Goal: Transaction & Acquisition: Purchase product/service

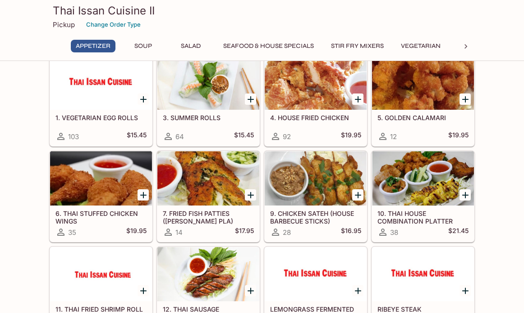
scroll to position [29, 0]
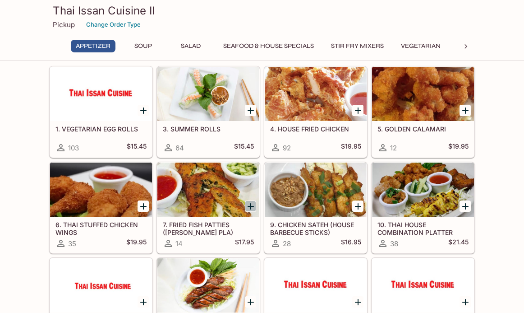
click at [250, 208] on icon "Add 7. FRIED FISH PATTIES (TOD MUN PLA)" at bounding box center [251, 206] width 6 height 6
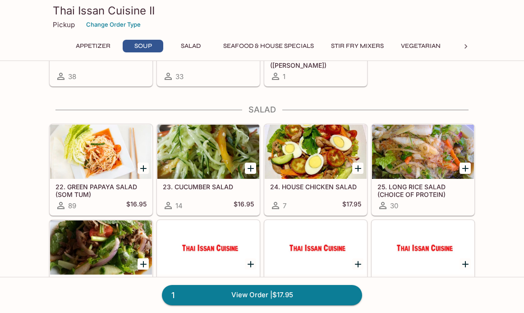
scroll to position [422, 0]
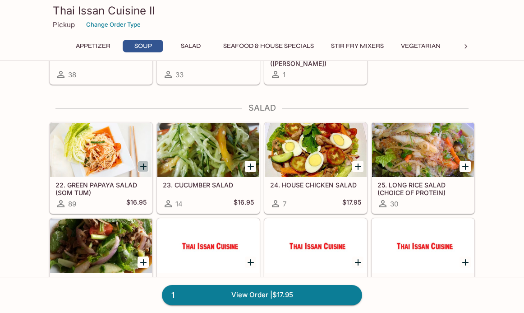
click at [141, 168] on icon "Add 22. GREEN PAPAYA SALAD (SOM TUM)" at bounding box center [143, 166] width 11 height 11
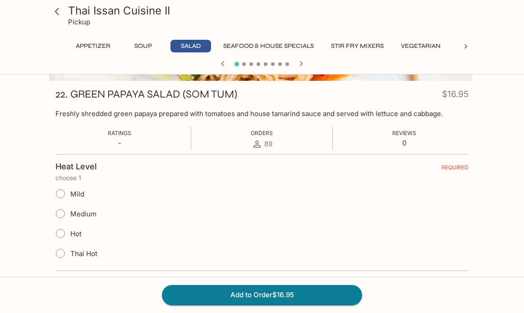
click at [70, 194] on span "Mild" at bounding box center [77, 194] width 14 height 9
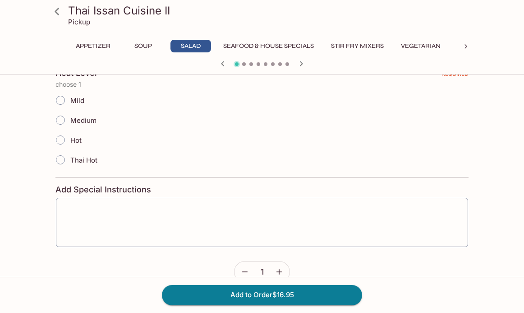
scroll to position [214, 0]
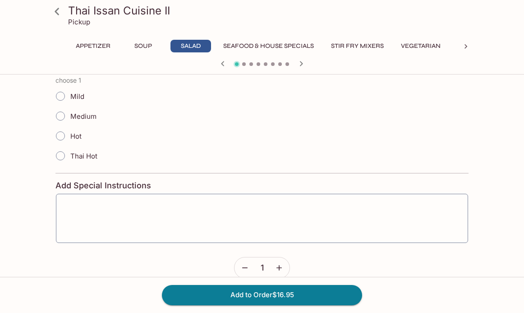
click at [62, 99] on input "Mild" at bounding box center [60, 96] width 19 height 19
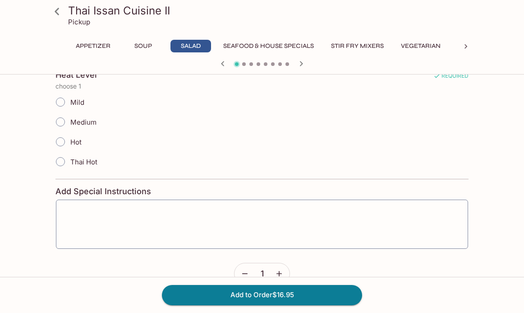
scroll to position [201, 0]
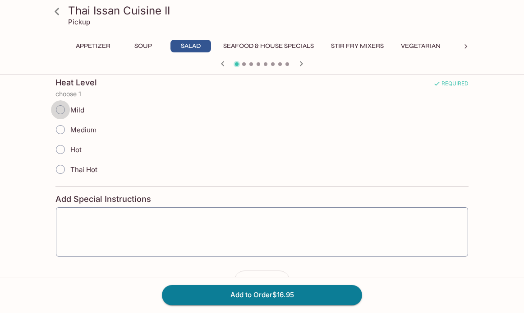
click at [60, 111] on input "Mild" at bounding box center [60, 109] width 19 height 19
radio input "true"
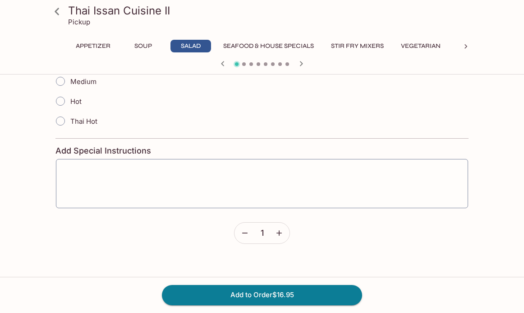
scroll to position [251, 0]
click at [248, 297] on button "Add to Order $16.95" at bounding box center [262, 295] width 200 height 20
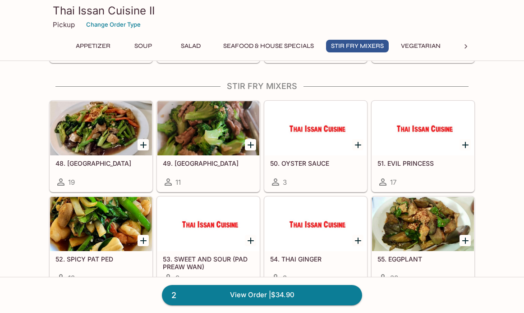
scroll to position [1014, 0]
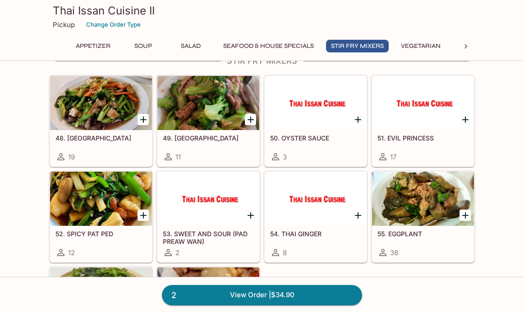
click at [465, 119] on icon "Add 51. EVIL PRINCESS" at bounding box center [466, 119] width 6 height 6
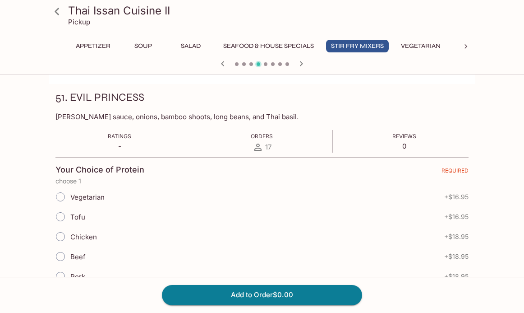
scroll to position [117, 0]
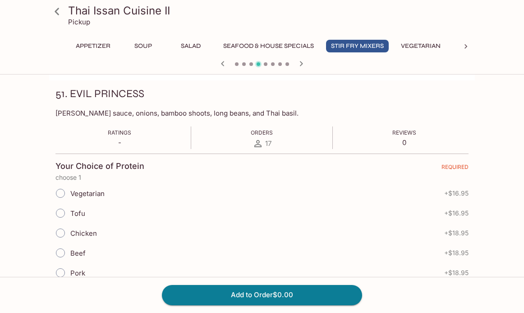
click at [62, 217] on input "Tofu" at bounding box center [60, 213] width 19 height 19
radio input "true"
click at [198, 293] on button "Add to Order $16.95" at bounding box center [262, 295] width 200 height 20
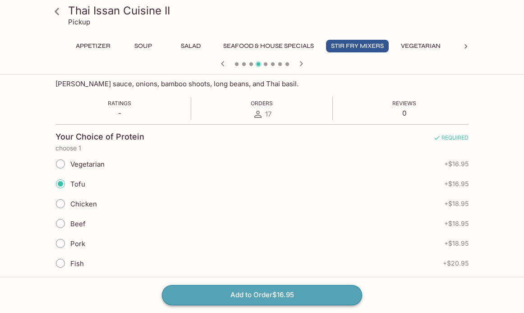
click at [249, 294] on button "Add to Order $16.95" at bounding box center [262, 295] width 200 height 20
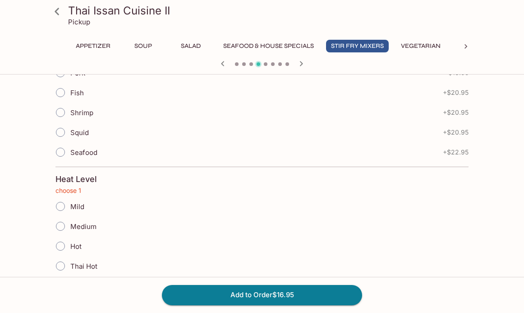
scroll to position [321, 0]
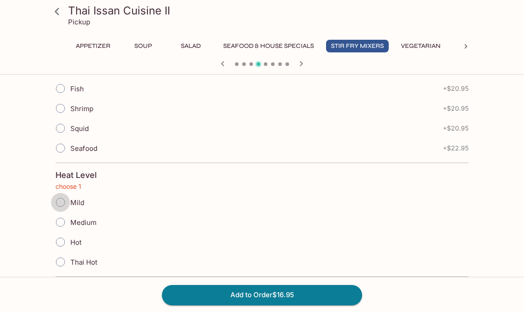
click at [58, 202] on input "Mild" at bounding box center [60, 202] width 19 height 19
radio input "true"
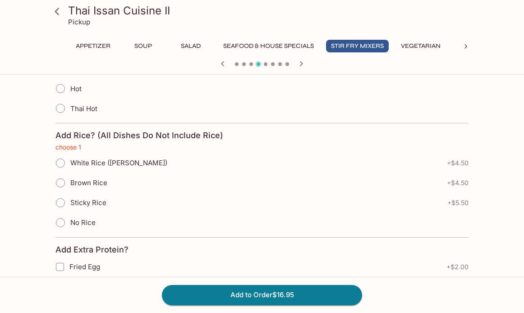
scroll to position [475, 0]
click at [58, 223] on input "No Rice" at bounding box center [60, 222] width 19 height 19
radio input "true"
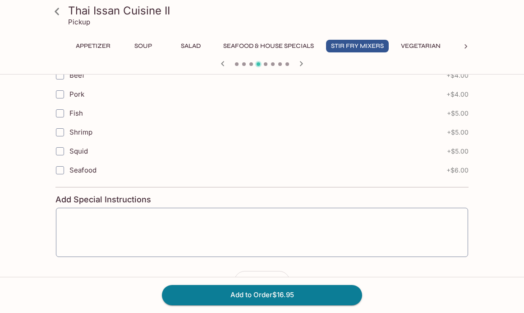
scroll to position [779, 0]
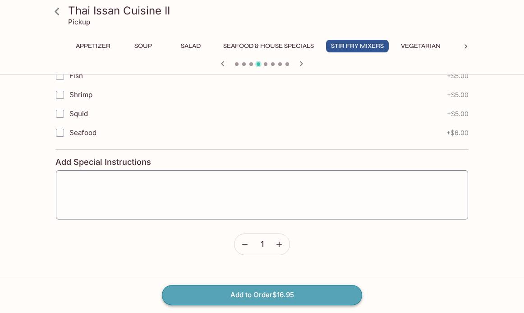
click at [215, 293] on button "Add to Order $16.95" at bounding box center [262, 295] width 200 height 20
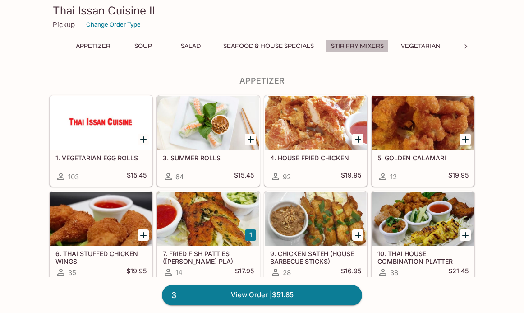
click at [371, 46] on button "Stir Fry Mixers" at bounding box center [357, 46] width 63 height 13
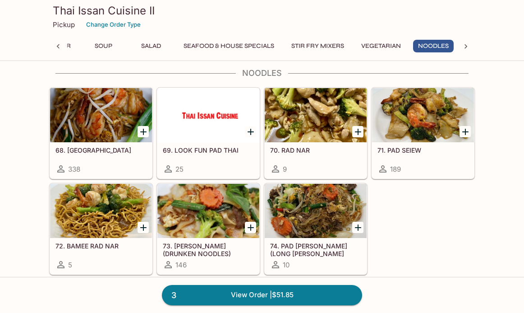
scroll to position [1551, 0]
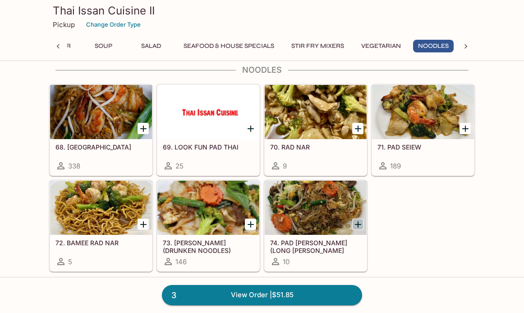
click at [358, 223] on icon "Add 74. PAD WOON SEN (LONG RICE NOODLE)" at bounding box center [358, 224] width 11 height 11
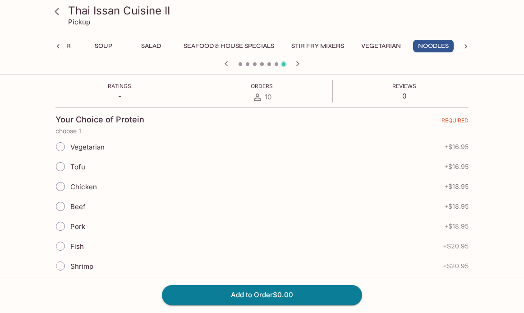
scroll to position [164, 0]
click at [64, 188] on input "Chicken" at bounding box center [60, 185] width 19 height 19
radio input "true"
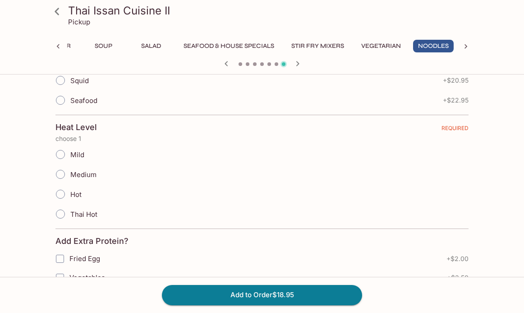
scroll to position [370, 0]
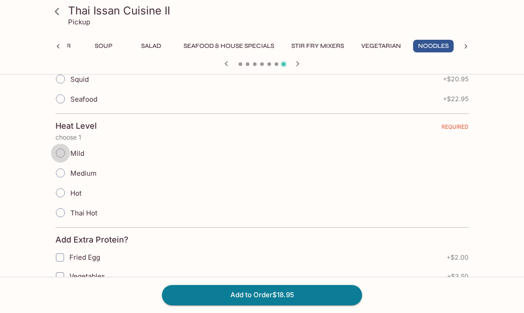
click at [63, 155] on input "Mild" at bounding box center [60, 153] width 19 height 19
radio input "true"
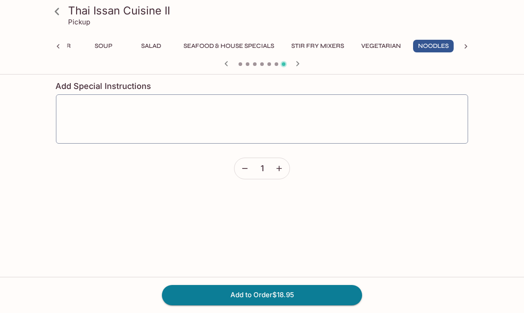
scroll to position [743, 0]
click at [242, 293] on button "Add to Order $18.95" at bounding box center [262, 295] width 200 height 20
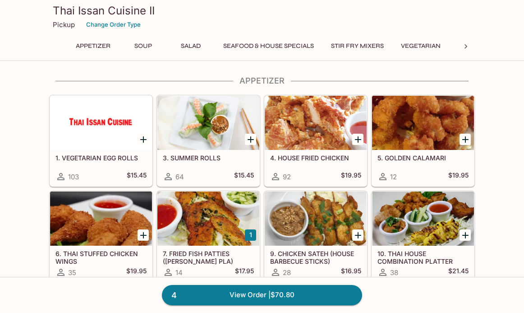
click at [419, 46] on button "Vegetarian" at bounding box center [421, 46] width 50 height 13
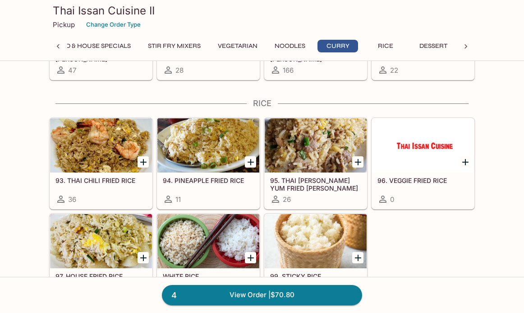
scroll to position [1979, 0]
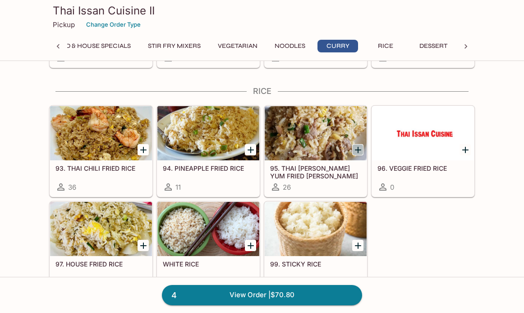
click at [358, 148] on icon "Add 95. THAI TOM YUM FRIED RICE" at bounding box center [358, 150] width 6 height 6
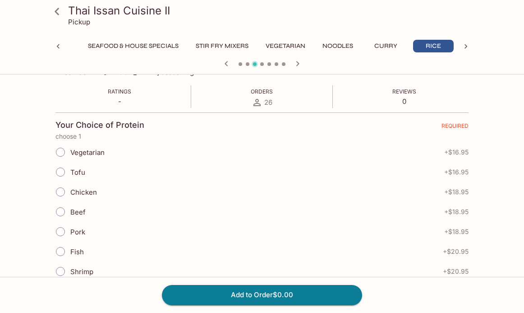
scroll to position [148, 0]
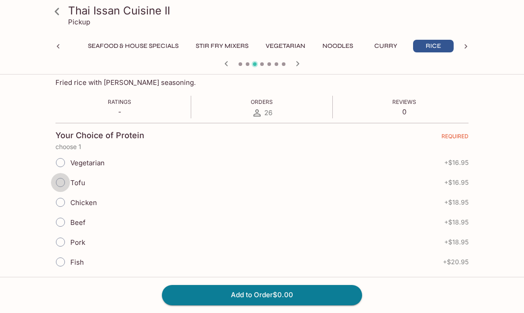
click at [60, 181] on input "Tofu" at bounding box center [60, 182] width 19 height 19
radio input "true"
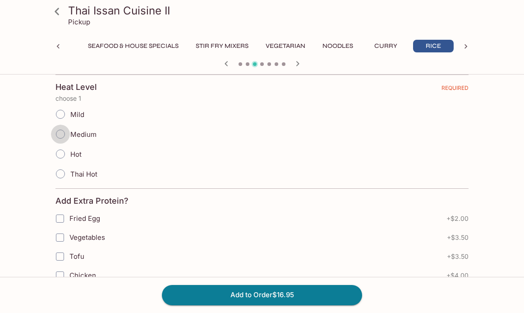
click at [62, 135] on input "Medium" at bounding box center [60, 134] width 19 height 19
radio input "true"
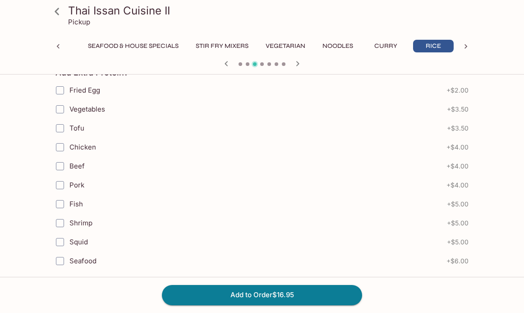
scroll to position [701, 0]
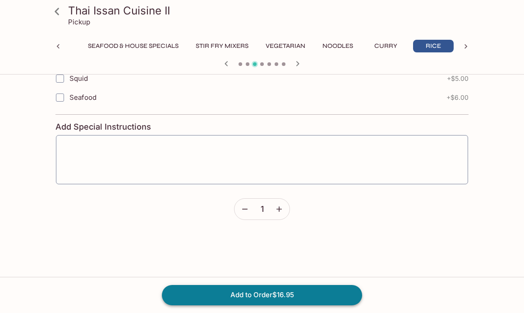
click at [221, 295] on button "Add to Order $16.95" at bounding box center [262, 295] width 200 height 20
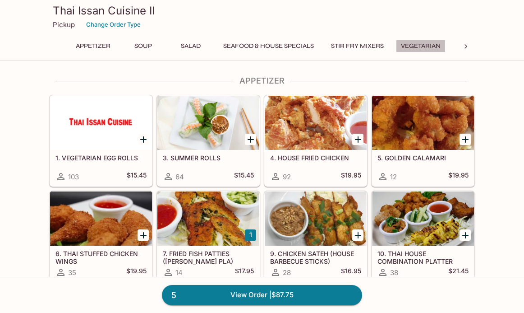
click at [445, 46] on button "Vegetarian" at bounding box center [421, 46] width 50 height 13
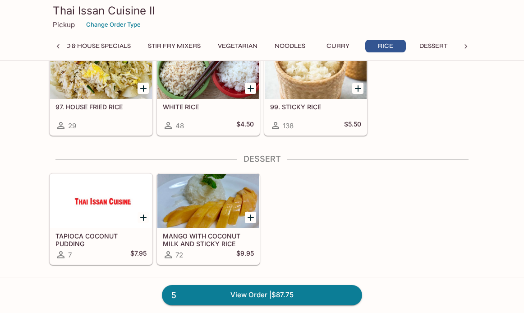
scroll to position [2262, 0]
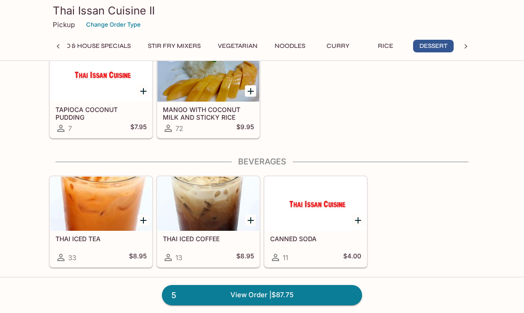
click at [146, 225] on icon "Add THAI ICED TEA" at bounding box center [143, 220] width 11 height 11
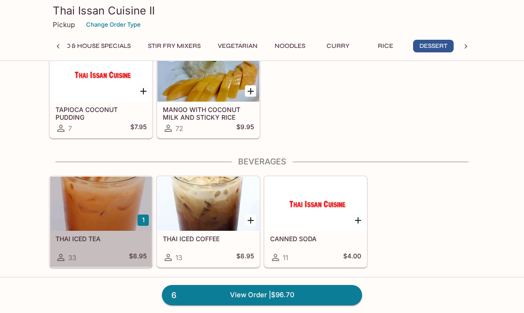
click at [91, 239] on h5 "THAI ICED TEA" at bounding box center [101, 239] width 91 height 8
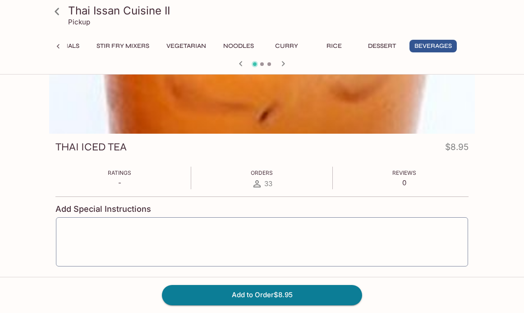
scroll to position [102, 0]
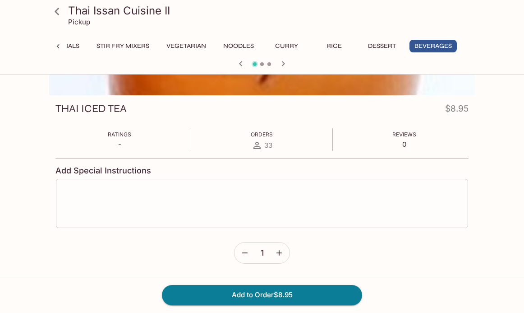
click at [256, 204] on textarea at bounding box center [262, 203] width 400 height 34
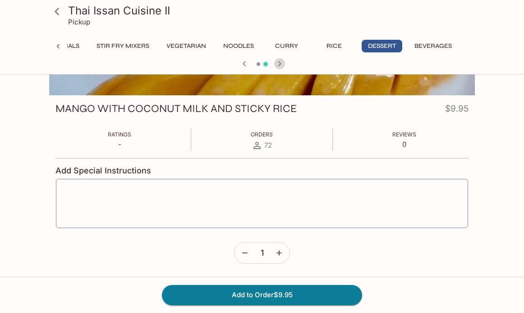
click at [280, 66] on icon "button" at bounding box center [279, 63] width 11 height 11
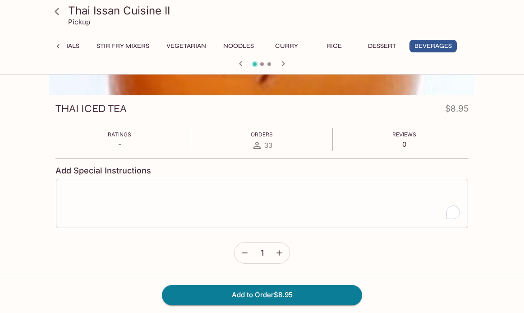
click at [190, 203] on textarea "To enrich screen reader interactions, please activate Accessibility in Grammarl…" at bounding box center [262, 203] width 400 height 34
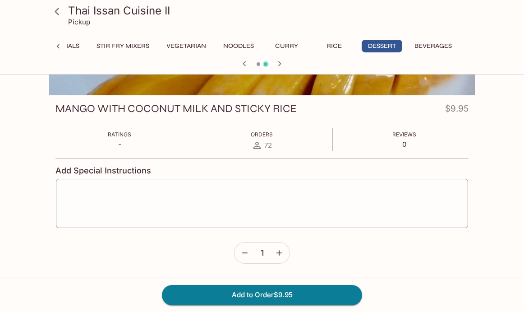
click at [278, 62] on icon "button" at bounding box center [279, 63] width 11 height 11
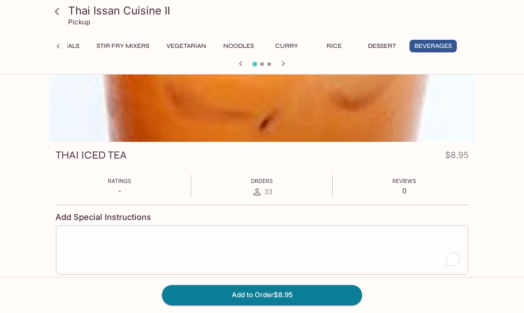
scroll to position [37, 0]
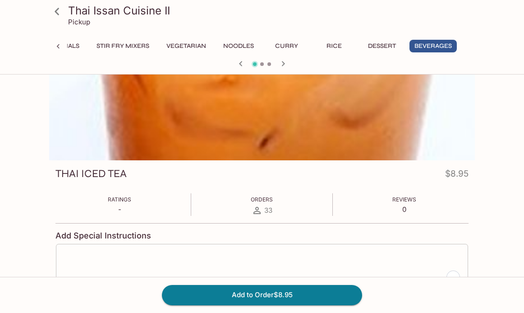
click at [328, 250] on div "x ​" at bounding box center [262, 268] width 413 height 50
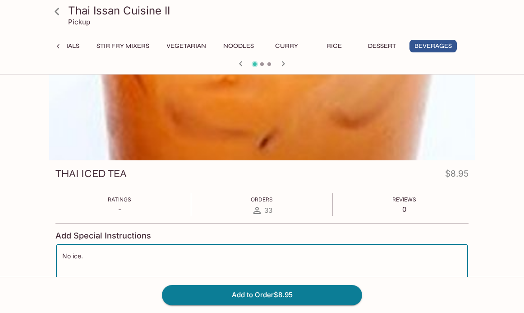
scroll to position [102, 0]
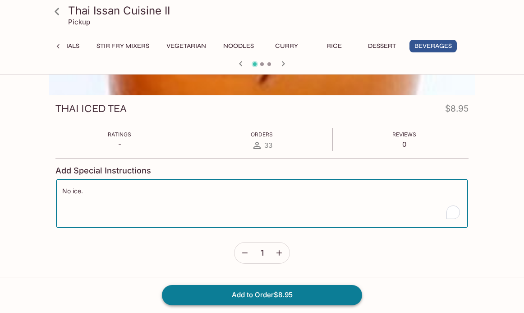
type textarea "No ice."
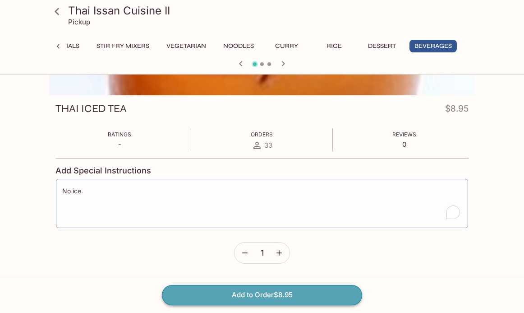
click at [252, 296] on button "Add to Order $8.95" at bounding box center [262, 295] width 200 height 20
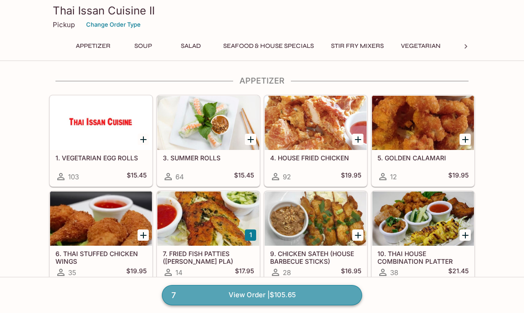
click at [287, 292] on link "7 View Order | $105.65" at bounding box center [262, 295] width 200 height 20
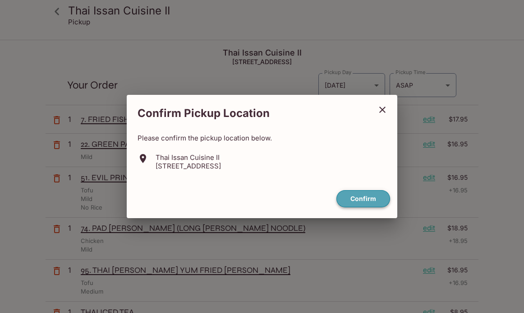
click at [360, 193] on button "Confirm" at bounding box center [364, 199] width 54 height 18
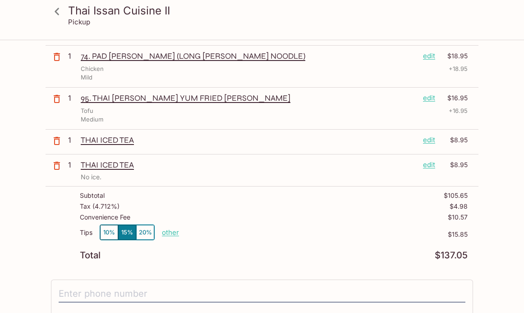
scroll to position [173, 0]
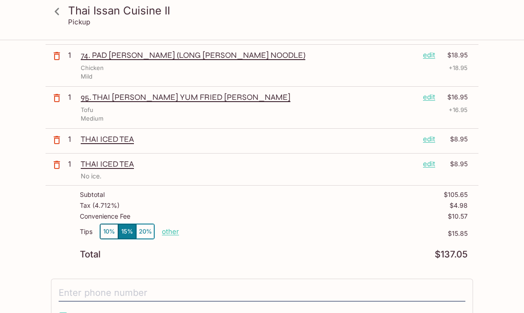
click at [429, 142] on p "edit" at bounding box center [429, 139] width 12 height 10
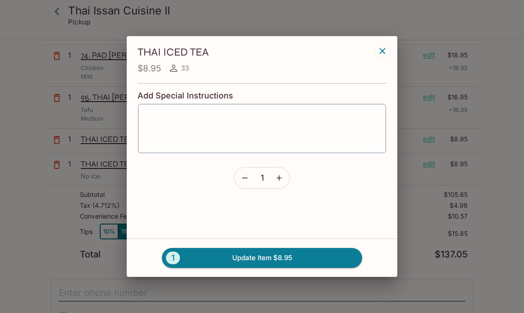
click at [383, 47] on icon "button" at bounding box center [382, 51] width 11 height 11
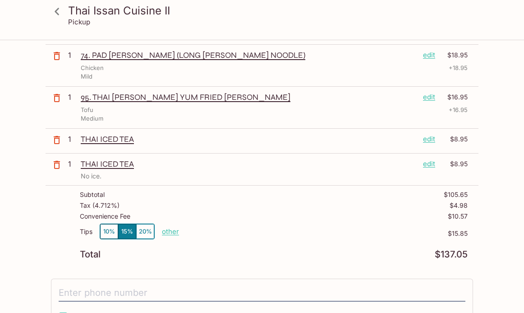
click at [56, 143] on icon "button" at bounding box center [56, 139] width 11 height 11
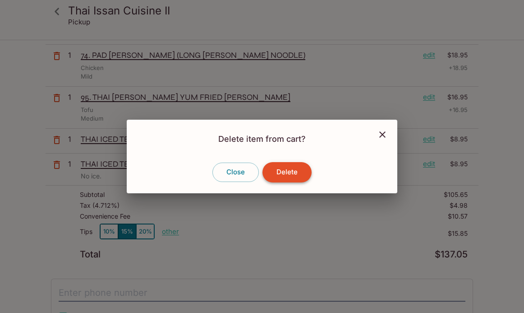
click at [288, 176] on button "Delete" at bounding box center [287, 172] width 49 height 20
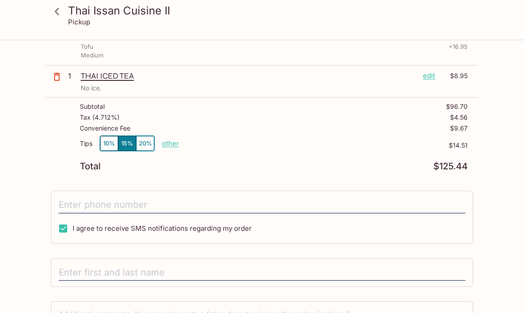
scroll to position [237, 0]
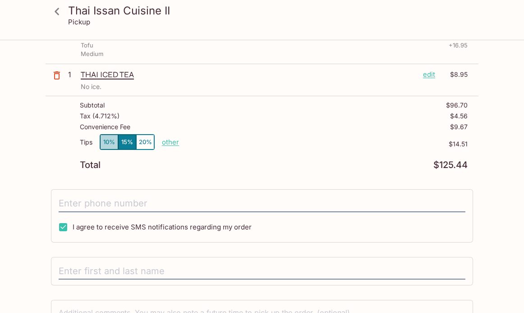
click at [113, 143] on button "10%" at bounding box center [109, 141] width 18 height 15
click at [171, 145] on p "other" at bounding box center [170, 142] width 17 height 9
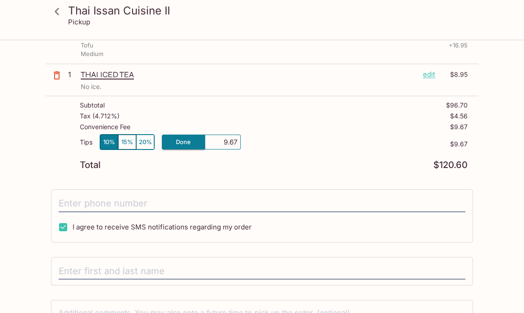
click at [232, 145] on input "9.67" at bounding box center [222, 142] width 29 height 10
type input "5.00"
click at [71, 155] on div "Subtotal $96.70 Tax ( 4.712% ) $4.56 Convenience Fee $9.67 Tips 10% 15% 20% Don…" at bounding box center [262, 135] width 433 height 79
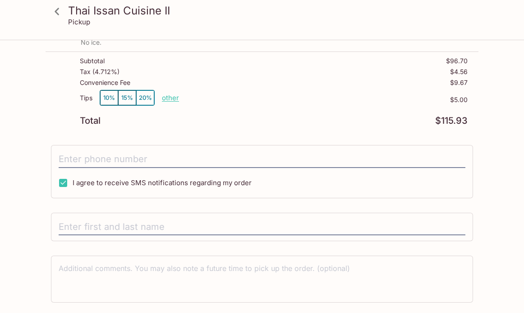
scroll to position [284, 0]
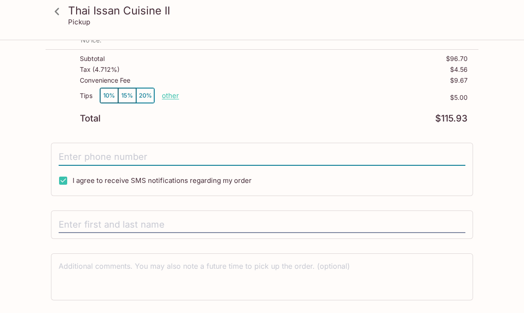
click at [78, 159] on input "tel" at bounding box center [262, 156] width 407 height 17
type input "[PHONE_NUMBER]"
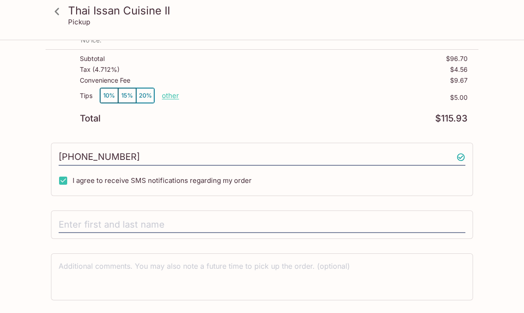
click at [44, 190] on div "Thai Issan Cuisine II Pickup Thai Issan Cuisine II [STREET_ADDRESS] Your Order …" at bounding box center [262, 47] width 524 height 580
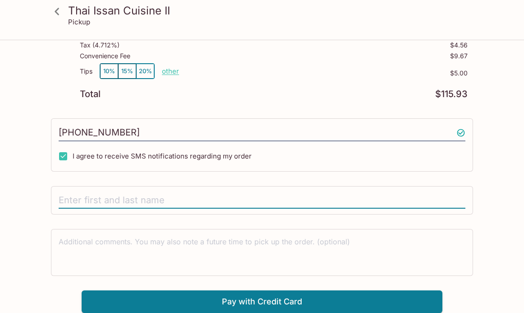
click at [73, 200] on input "text" at bounding box center [262, 200] width 407 height 17
click at [13, 198] on div "Thai Issan Cuisine II Pickup Thai Issan Cuisine II [STREET_ADDRESS] Your Order …" at bounding box center [262, 22] width 524 height 580
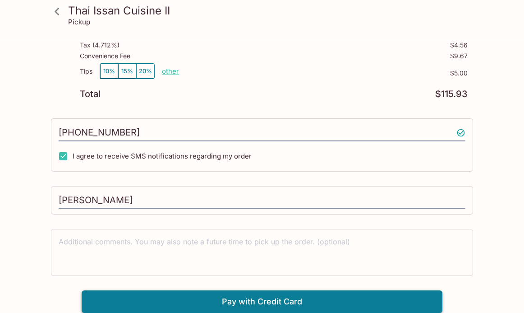
click at [188, 303] on button "Pay with Credit Card" at bounding box center [262, 301] width 361 height 23
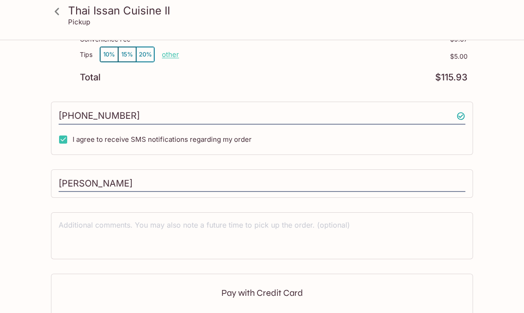
scroll to position [444, 0]
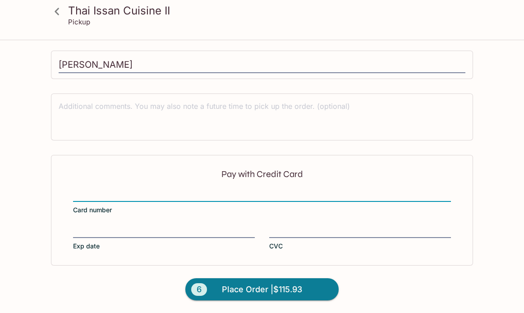
type input "Reiko"
type input "07/2028"
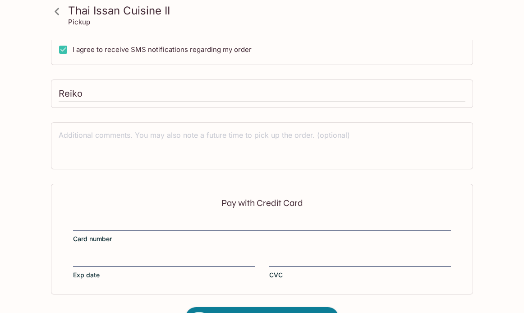
click at [87, 94] on input "Reiko" at bounding box center [262, 93] width 407 height 17
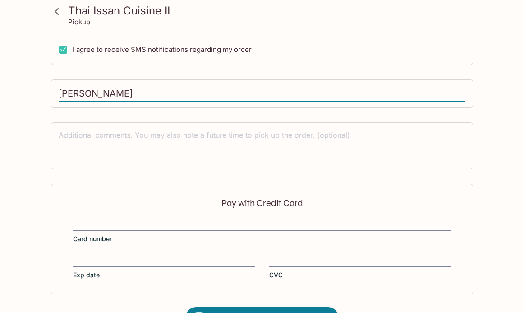
type input "[PERSON_NAME]"
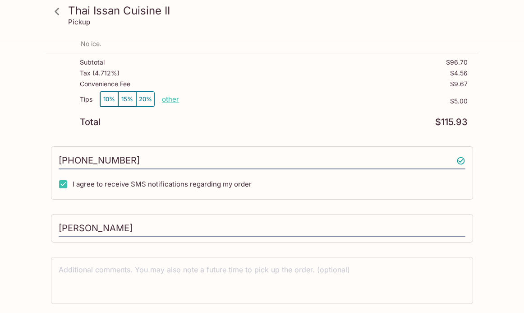
scroll to position [444, 0]
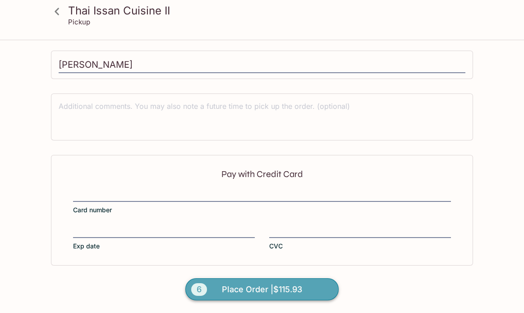
click at [271, 291] on span "Place Order | $115.93" at bounding box center [262, 289] width 80 height 14
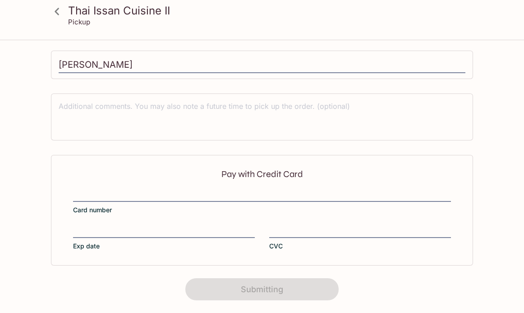
scroll to position [212, 0]
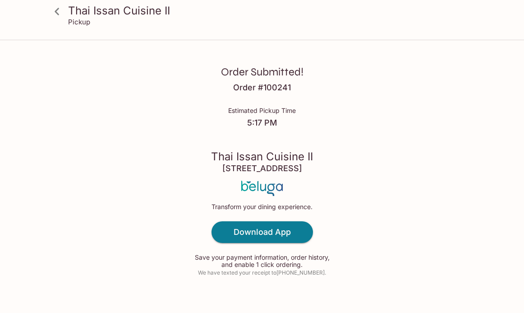
click at [352, 184] on div "Order Submitted! Order # 100241 Estimated Pickup Time 5:17 PM Thai Issan Cuisin…" at bounding box center [262, 163] width 524 height 327
